Goal: Transaction & Acquisition: Subscribe to service/newsletter

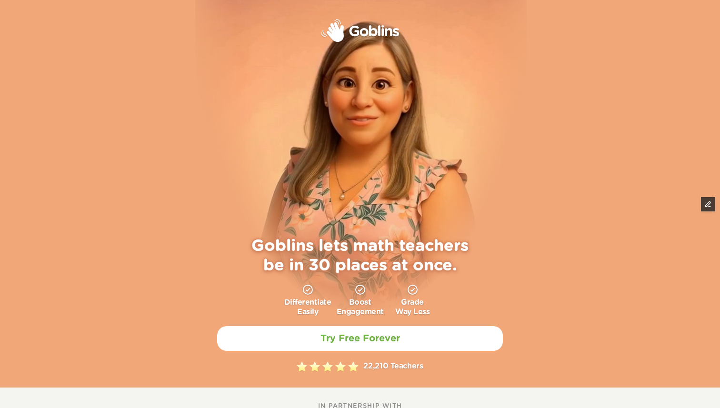
click at [646, 91] on div "Goblins lets math teachers be in 30 places at once. Differentiate Easily Boost …" at bounding box center [360, 194] width 720 height 388
click at [428, 340] on link "Try Free Forever" at bounding box center [360, 339] width 294 height 26
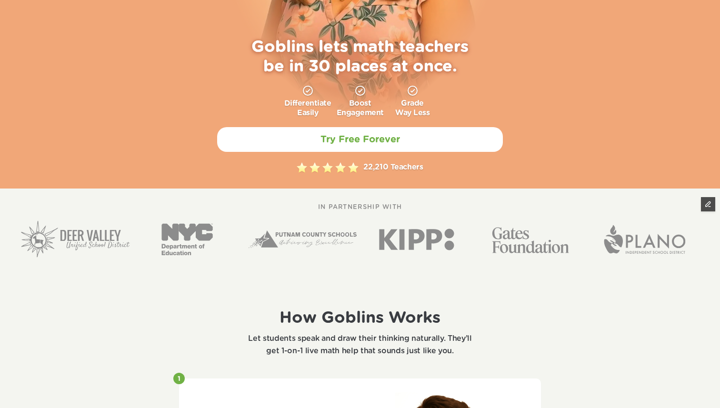
scroll to position [214, 0]
